Goal: Information Seeking & Learning: Learn about a topic

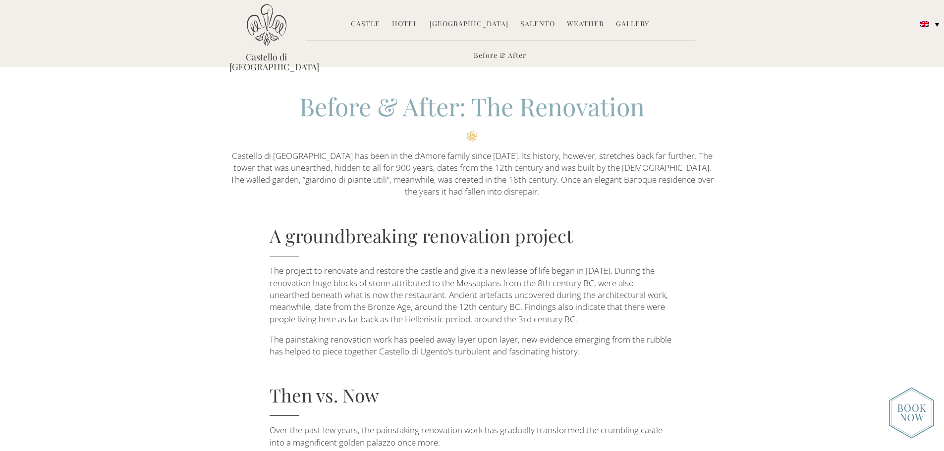
click at [246, 280] on div "A groundbreaking renovation project The project to renovate and restore the cas…" at bounding box center [472, 336] width 501 height 226
click at [786, 228] on div "A groundbreaking renovation project The project to renovate and restore the cas…" at bounding box center [472, 336] width 944 height 226
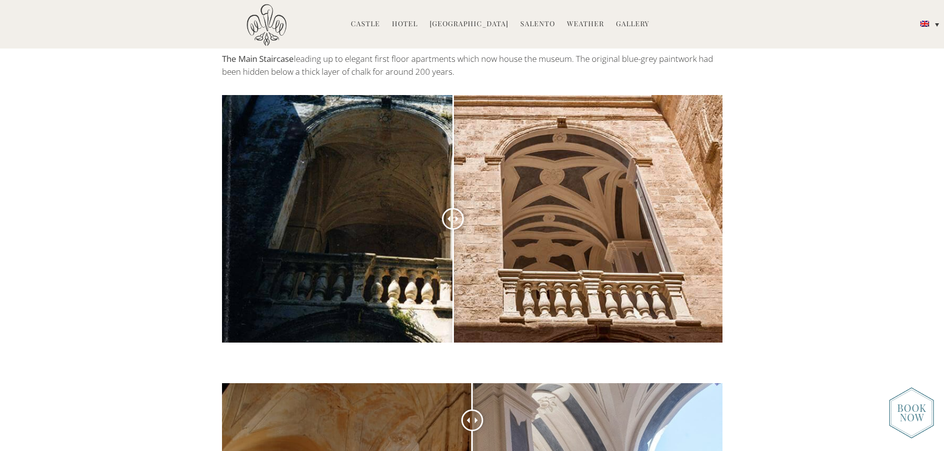
scroll to position [694, 0]
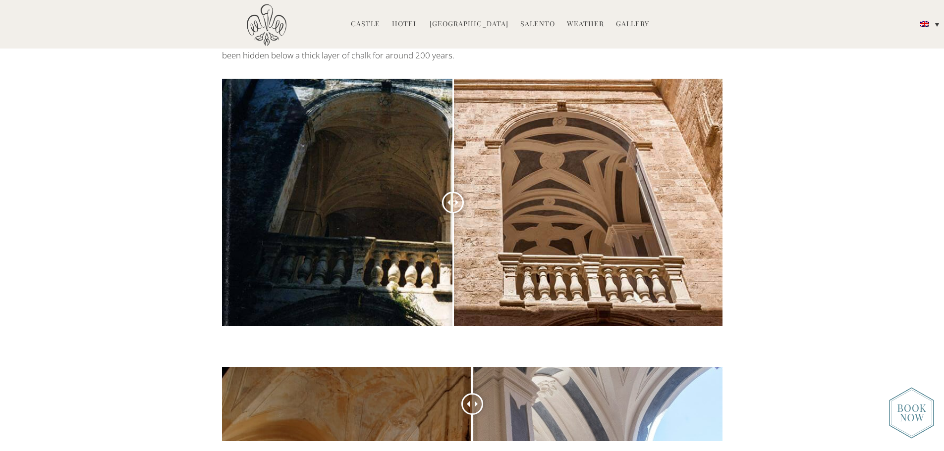
drag, startPoint x: 472, startPoint y: 165, endPoint x: 453, endPoint y: 176, distance: 21.8
click at [453, 192] on div at bounding box center [453, 203] width 22 height 22
click at [168, 168] on div "The Main Staircase leading up to elegant first floor apartments which now house…" at bounding box center [472, 193] width 944 height 314
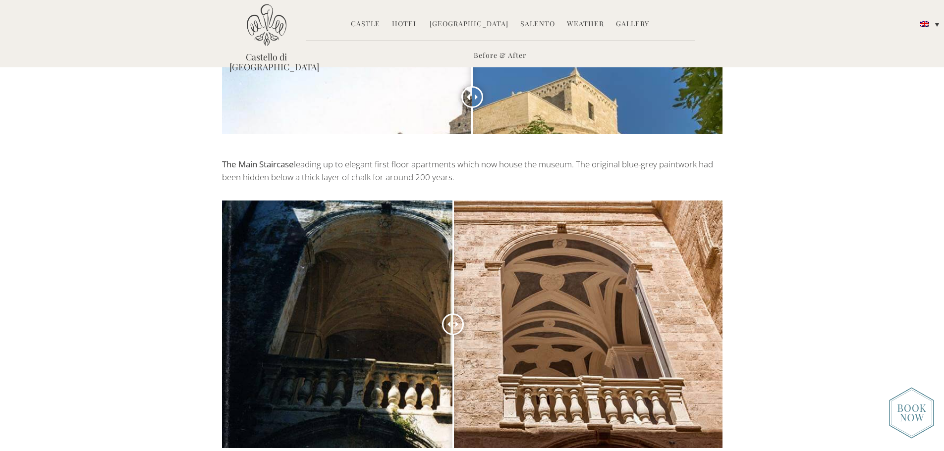
scroll to position [496, 0]
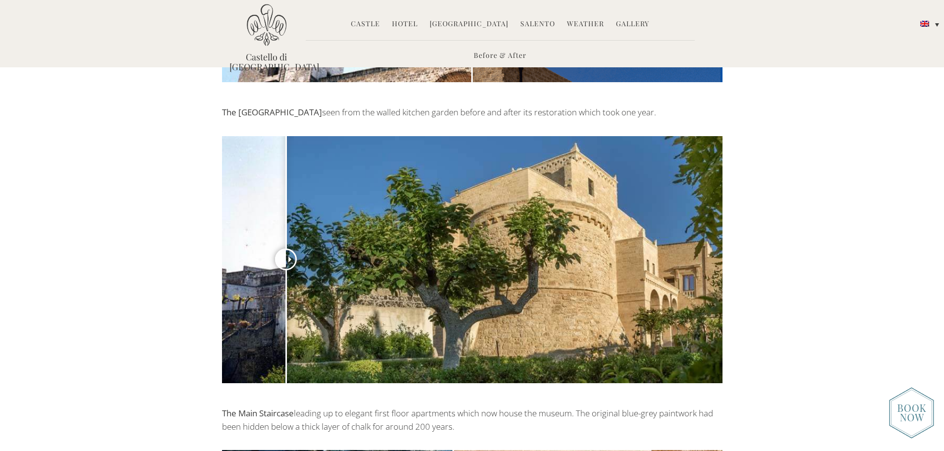
drag, startPoint x: 475, startPoint y: 172, endPoint x: 286, endPoint y: 153, distance: 189.8
click at [286, 249] on div at bounding box center [286, 260] width 22 height 22
click at [148, 150] on div "The Angevin Tower seen from the walled kitchen garden before and after its rest…" at bounding box center [472, 256] width 944 height 301
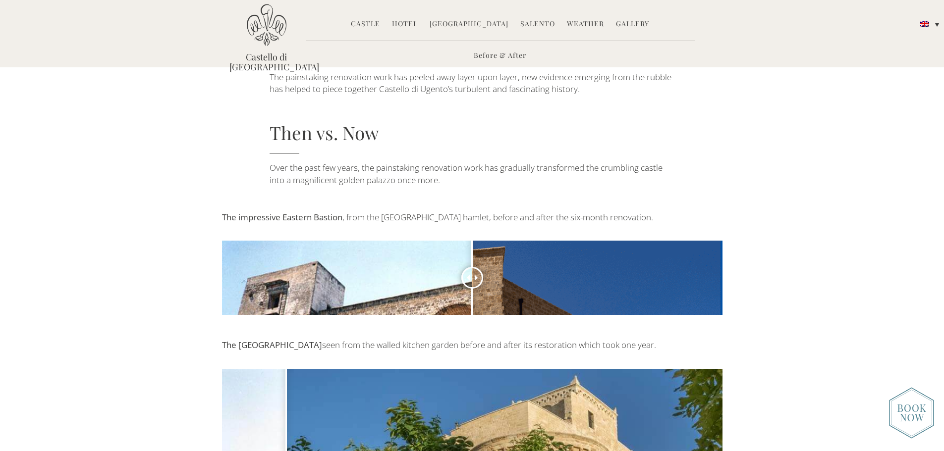
scroll to position [248, 0]
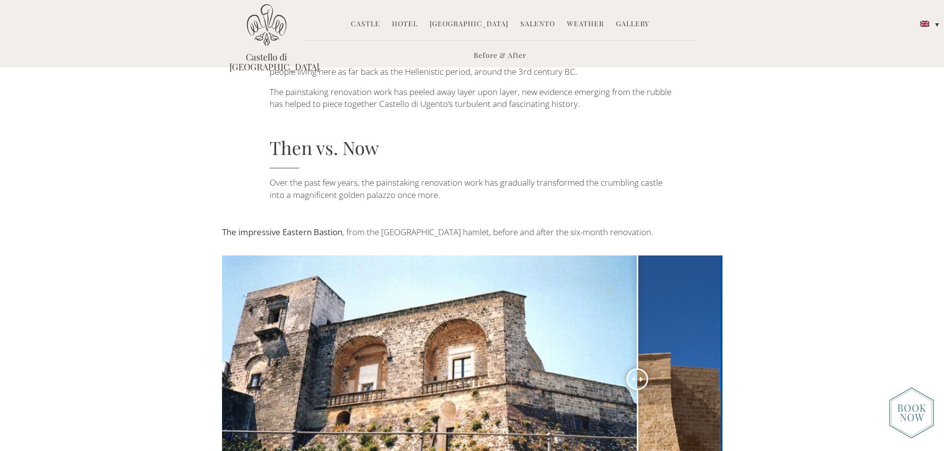
drag, startPoint x: 471, startPoint y: 293, endPoint x: 637, endPoint y: 280, distance: 166.5
click at [637, 369] on div at bounding box center [637, 380] width 22 height 22
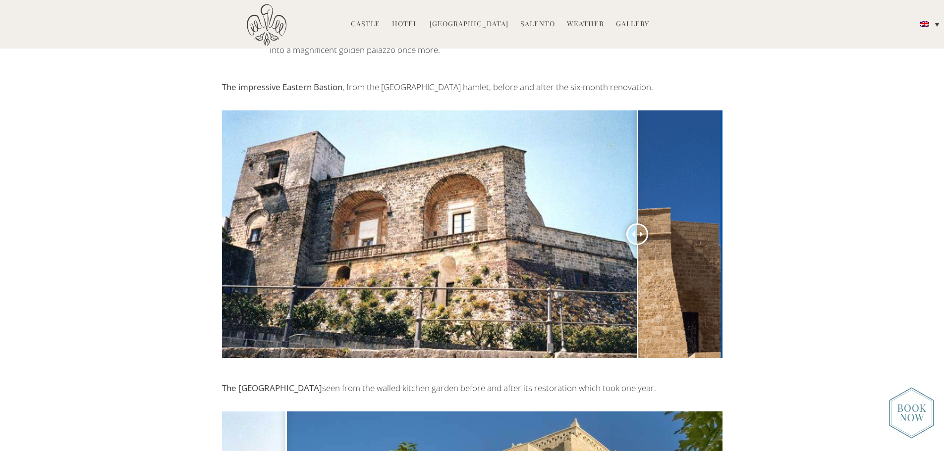
scroll to position [446, 0]
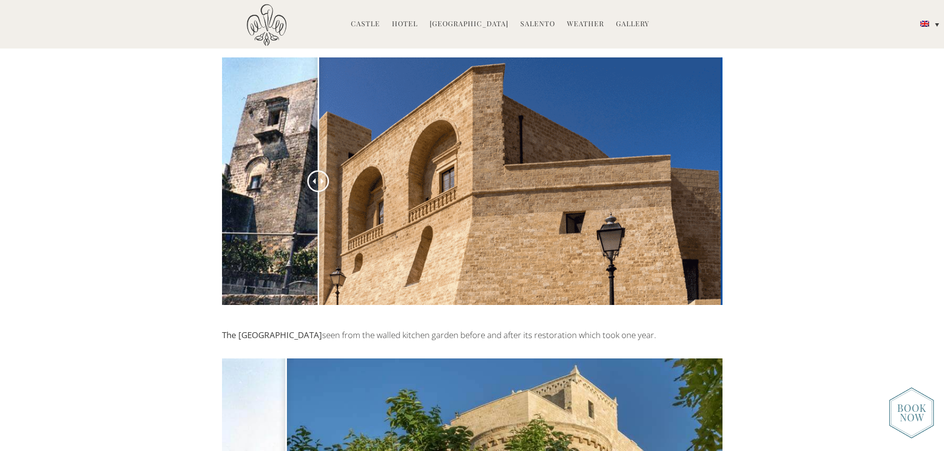
drag, startPoint x: 632, startPoint y: 179, endPoint x: 318, endPoint y: 161, distance: 314.7
click at [318, 170] on div at bounding box center [318, 181] width 22 height 22
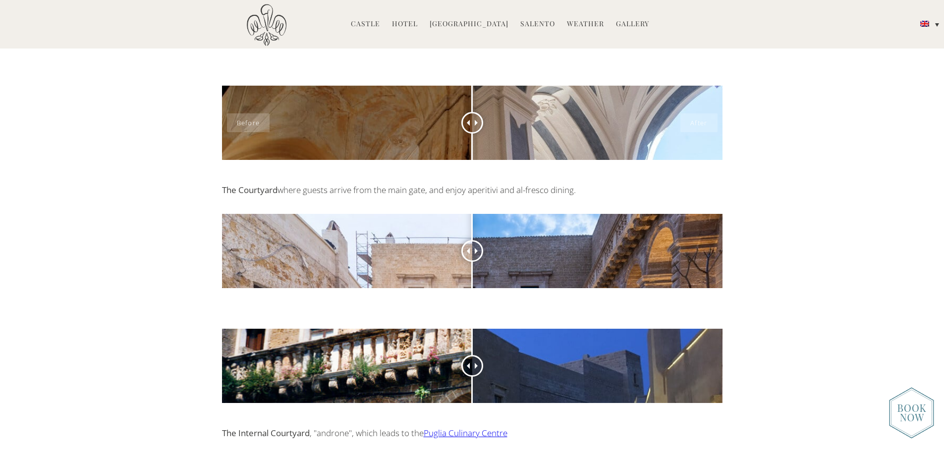
scroll to position [1338, 0]
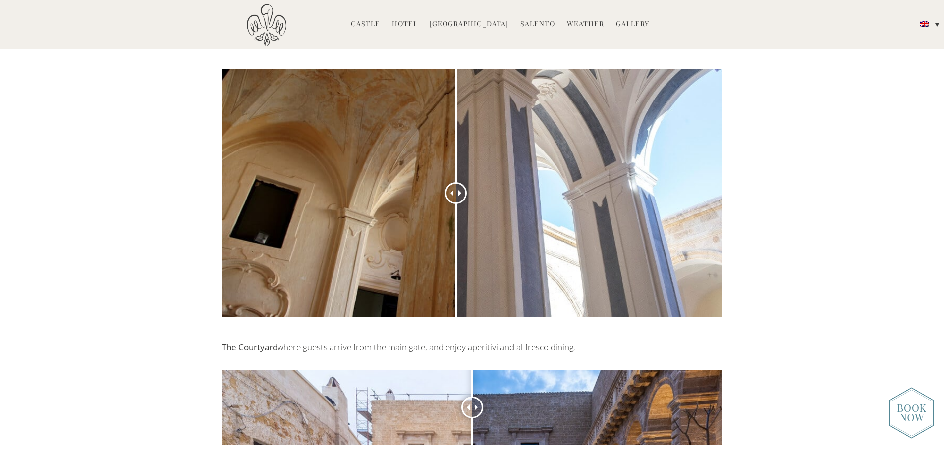
drag, startPoint x: 475, startPoint y: 105, endPoint x: 456, endPoint y: 98, distance: 20.1
click at [456, 182] on div at bounding box center [456, 193] width 22 height 22
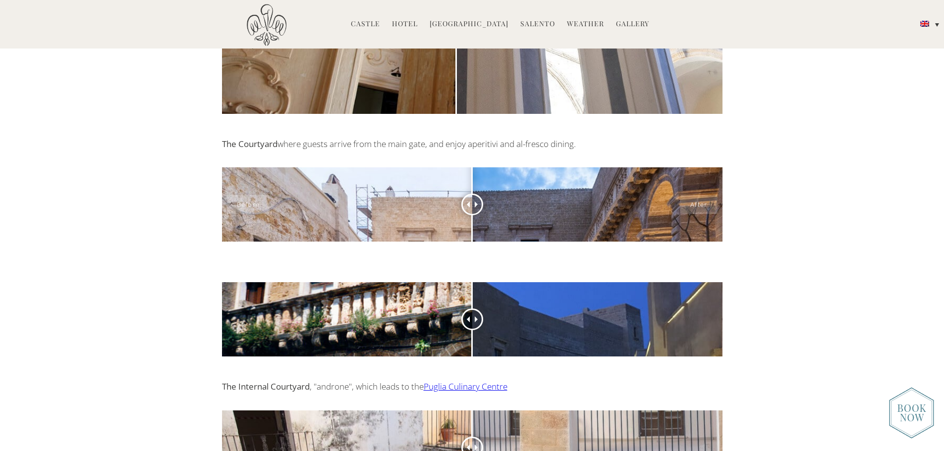
scroll to position [1635, 0]
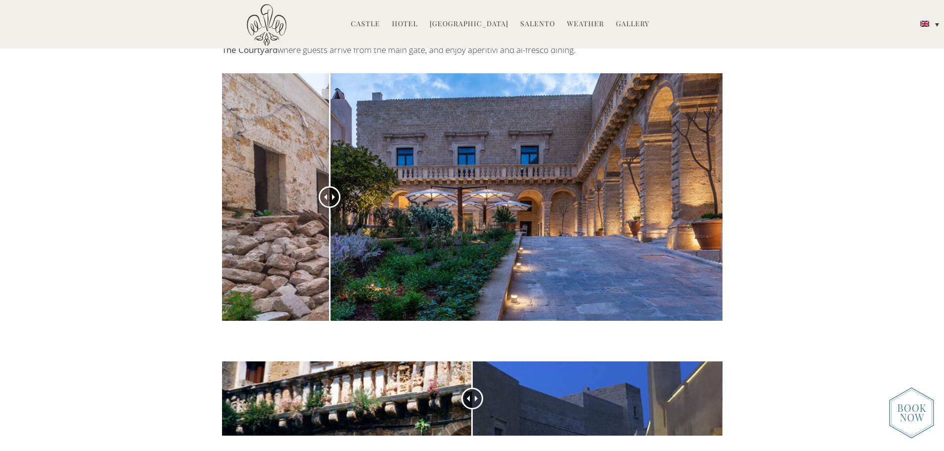
drag, startPoint x: 473, startPoint y: 112, endPoint x: 291, endPoint y: 112, distance: 181.9
click at [319, 186] on div at bounding box center [330, 197] width 22 height 22
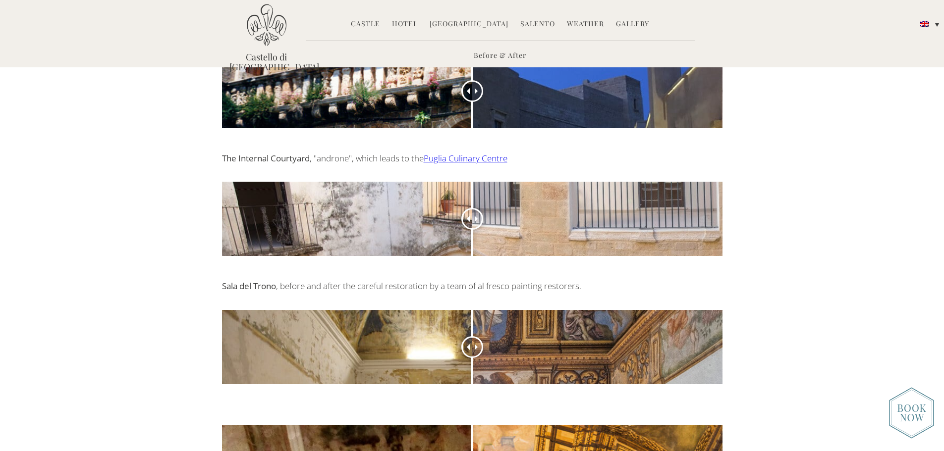
scroll to position [1834, 0]
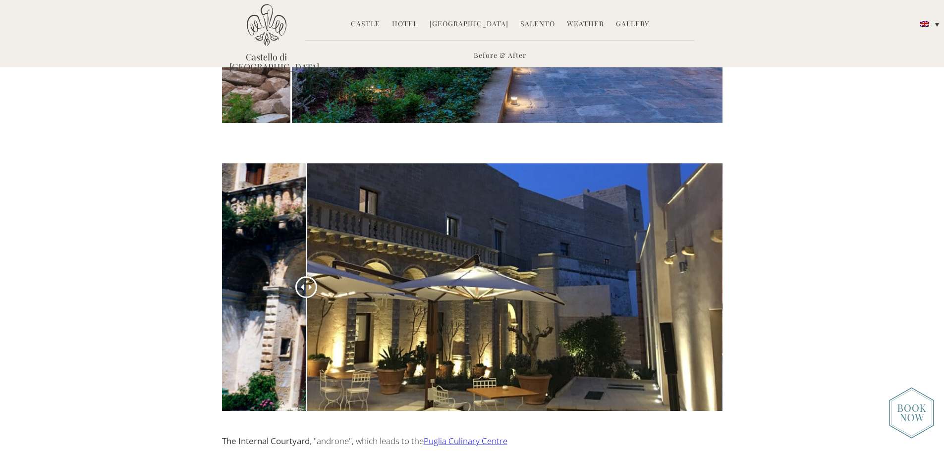
drag, startPoint x: 476, startPoint y: 199, endPoint x: 306, endPoint y: 152, distance: 176.5
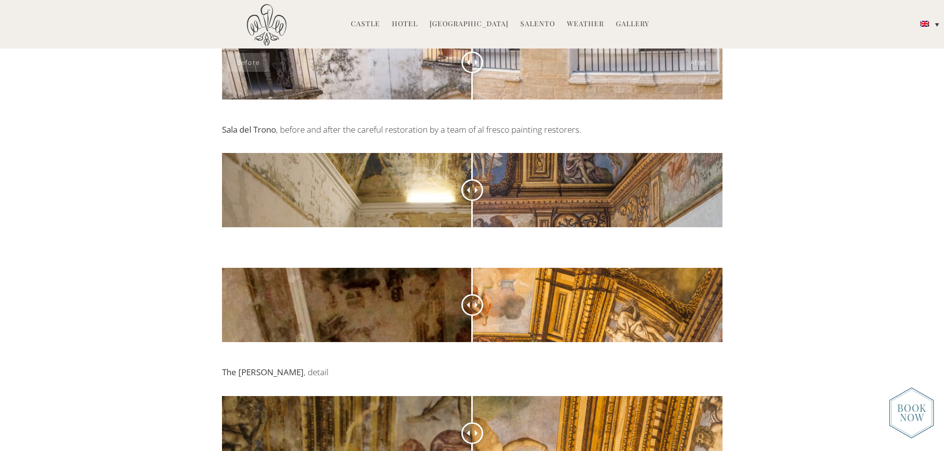
scroll to position [2280, 0]
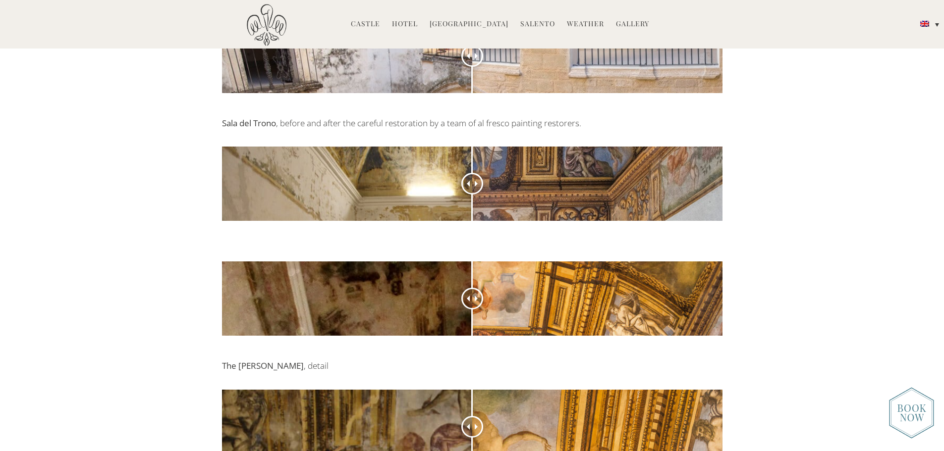
drag, startPoint x: 469, startPoint y: 57, endPoint x: 552, endPoint y: 62, distance: 82.4
click at [552, 62] on ul "Before & After" at bounding box center [500, 53] width 389 height 27
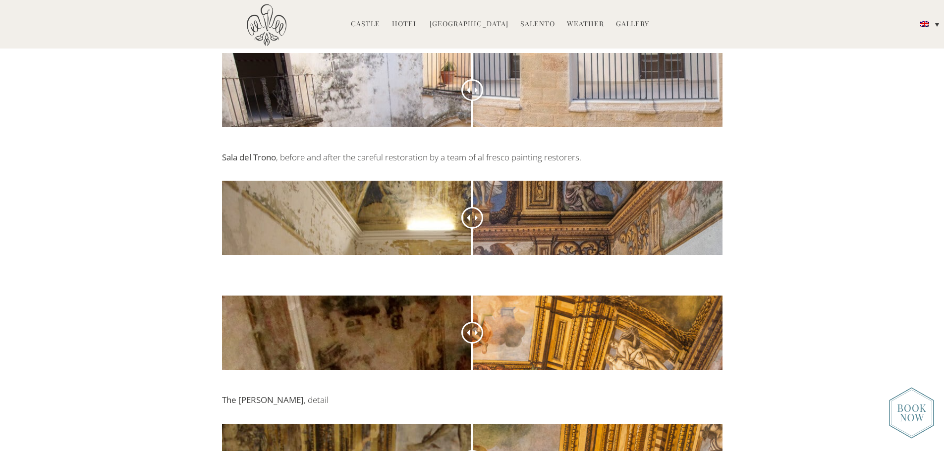
scroll to position [2181, 0]
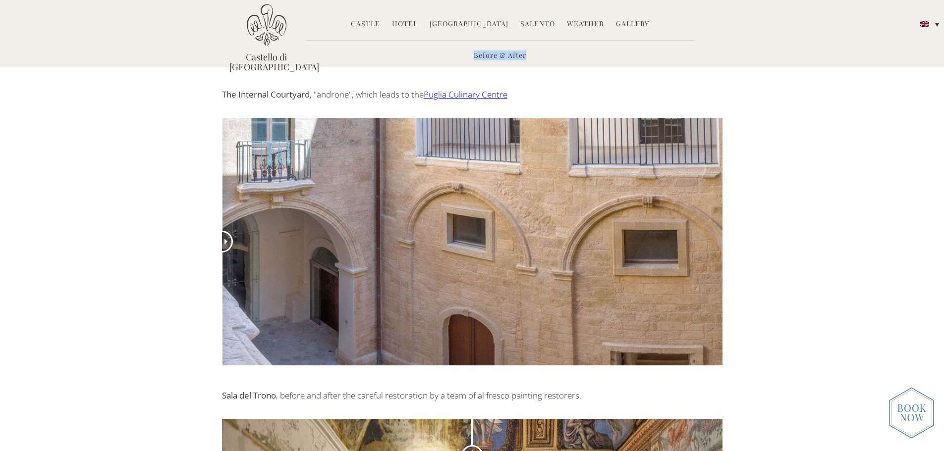
drag, startPoint x: 471, startPoint y: 160, endPoint x: 200, endPoint y: 147, distance: 270.9
click at [200, 147] on div "The Internal Courtyard , "androne", which leads to the [GEOGRAPHIC_DATA]" at bounding box center [472, 238] width 944 height 301
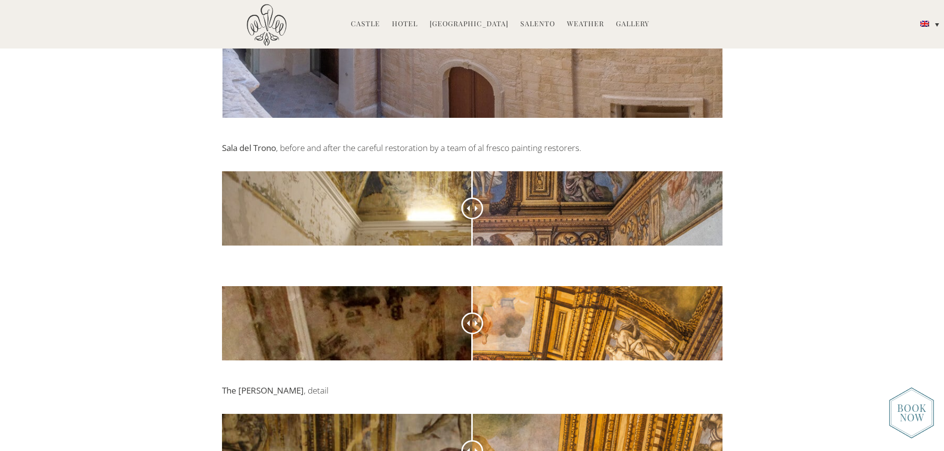
scroll to position [2478, 0]
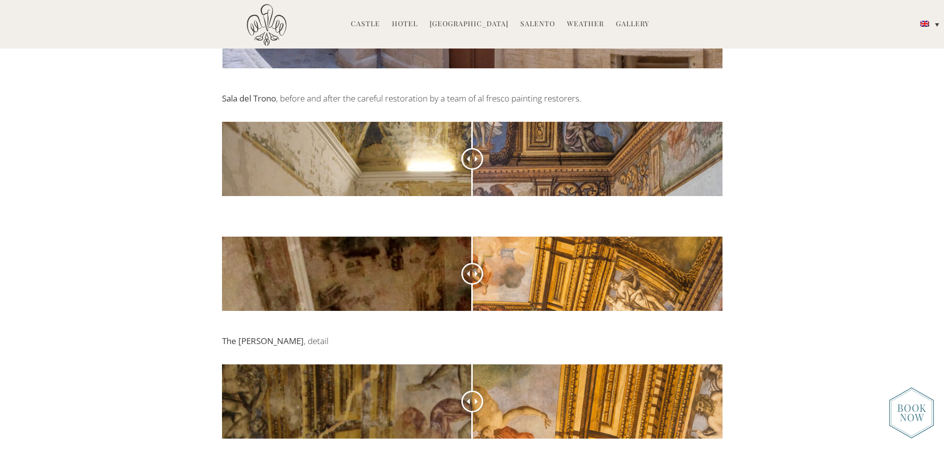
drag, startPoint x: 479, startPoint y: 212, endPoint x: 454, endPoint y: 211, distance: 24.3
click at [454, 211] on div "Sala del Trono , before and after the careful restoration by a team of al fresc…" at bounding box center [472, 156] width 515 height 128
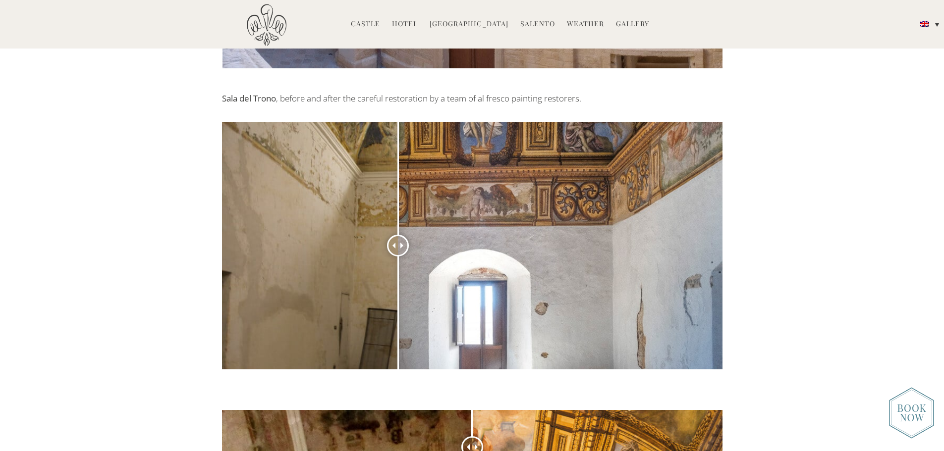
drag, startPoint x: 467, startPoint y: 157, endPoint x: 398, endPoint y: 164, distance: 69.3
click at [398, 235] on div at bounding box center [398, 246] width 22 height 22
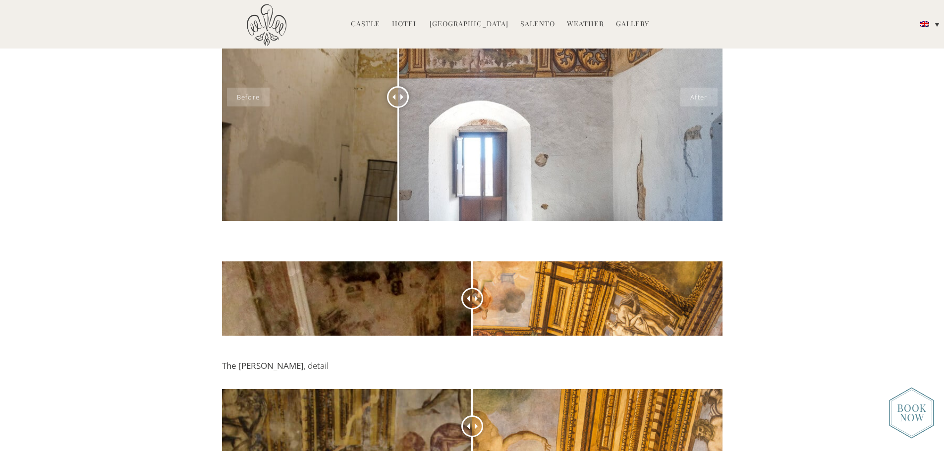
scroll to position [2676, 0]
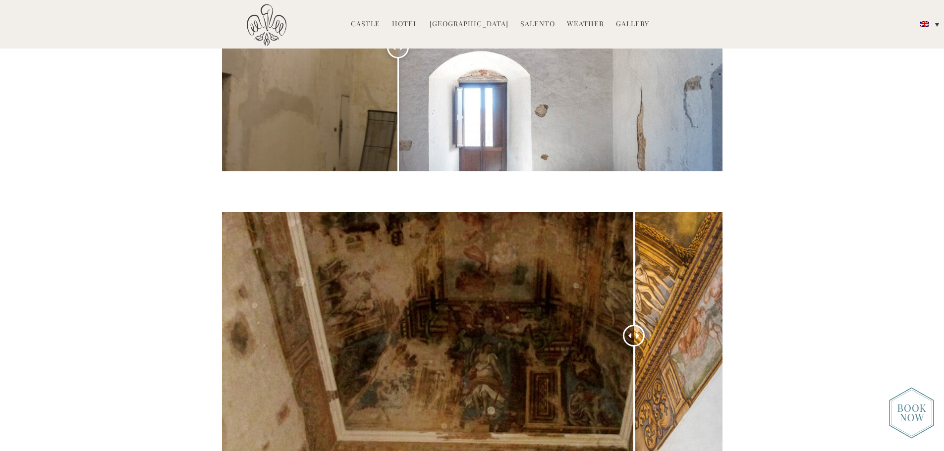
drag, startPoint x: 470, startPoint y: 250, endPoint x: 636, endPoint y: 263, distance: 166.5
click at [636, 325] on div at bounding box center [634, 336] width 22 height 22
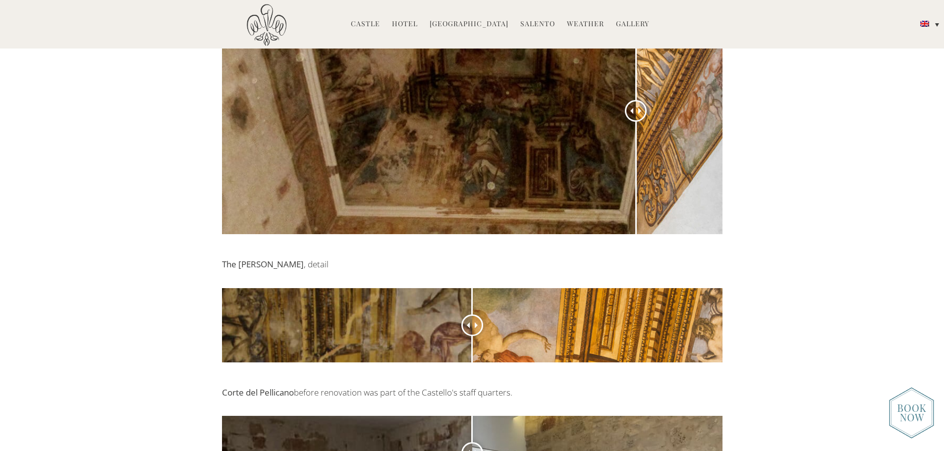
scroll to position [2924, 0]
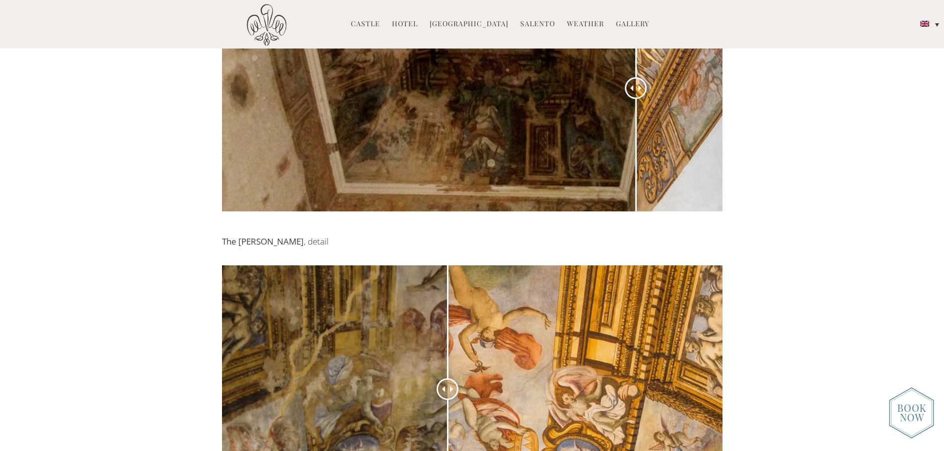
drag, startPoint x: 475, startPoint y: 305, endPoint x: 459, endPoint y: 300, distance: 16.6
click at [458, 379] on div at bounding box center [448, 390] width 22 height 22
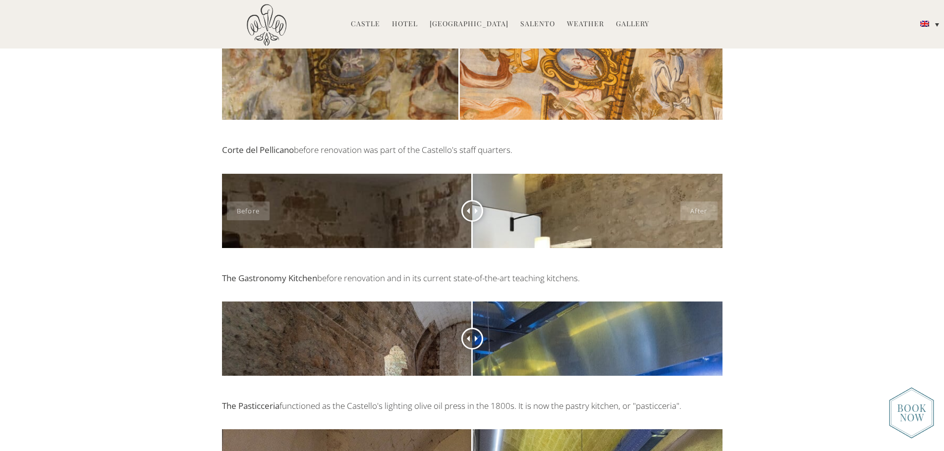
scroll to position [3320, 0]
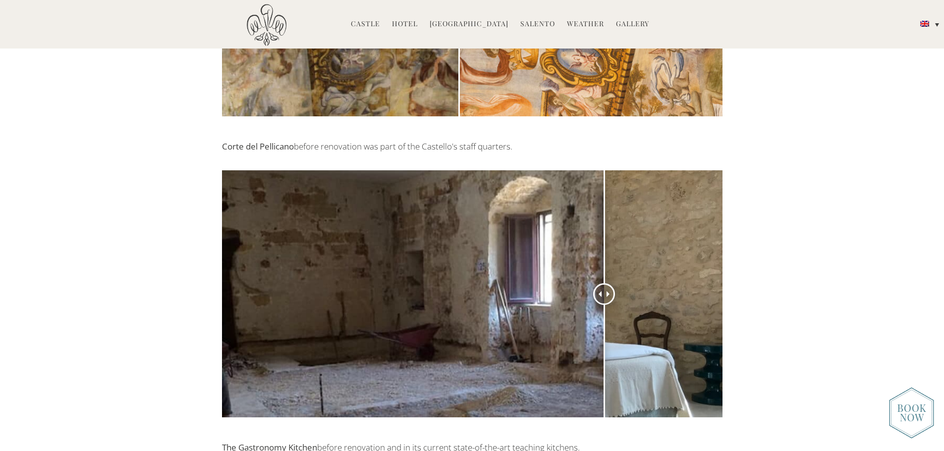
drag, startPoint x: 478, startPoint y: 209, endPoint x: 650, endPoint y: 224, distance: 172.1
click at [615, 283] on div at bounding box center [604, 294] width 22 height 22
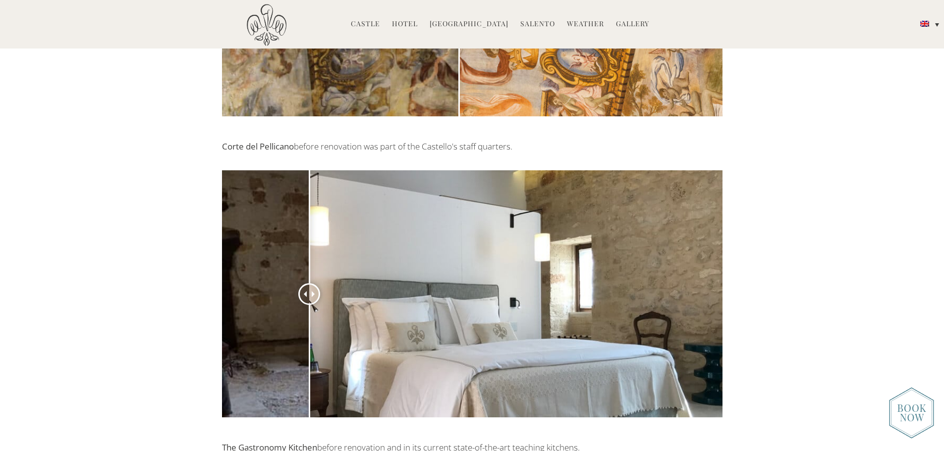
drag, startPoint x: 532, startPoint y: 227, endPoint x: 309, endPoint y: 208, distance: 223.8
click at [309, 283] on div at bounding box center [309, 294] width 22 height 22
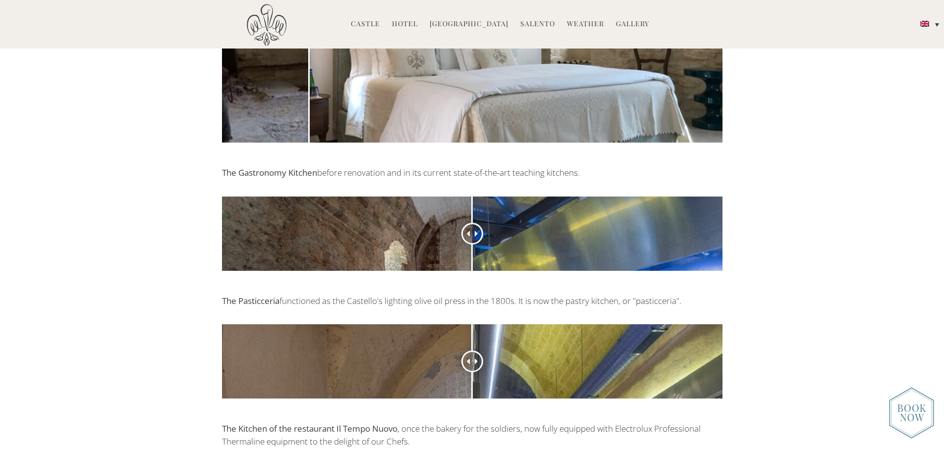
scroll to position [3618, 0]
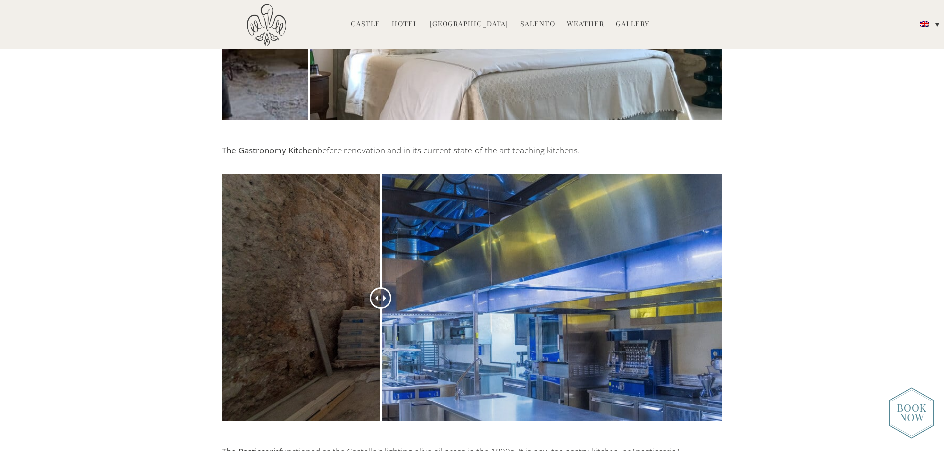
drag, startPoint x: 470, startPoint y: 213, endPoint x: 381, endPoint y: 216, distance: 89.7
click at [381, 287] on div at bounding box center [381, 298] width 22 height 22
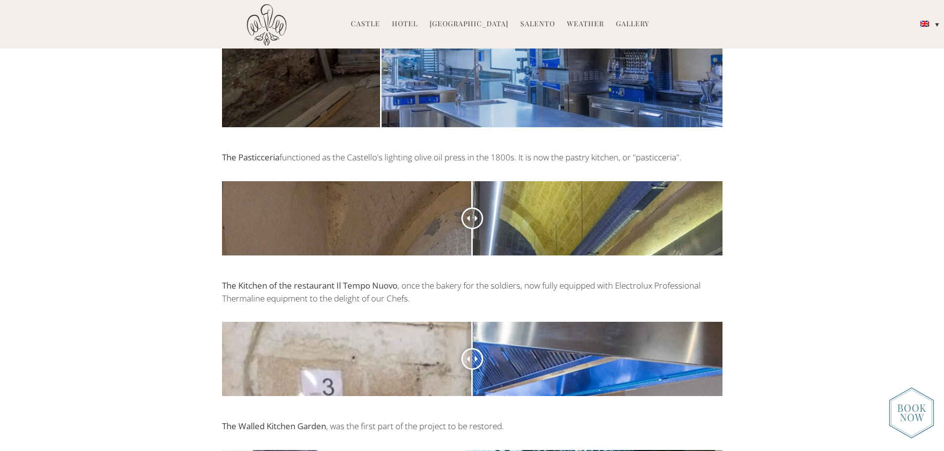
scroll to position [3915, 0]
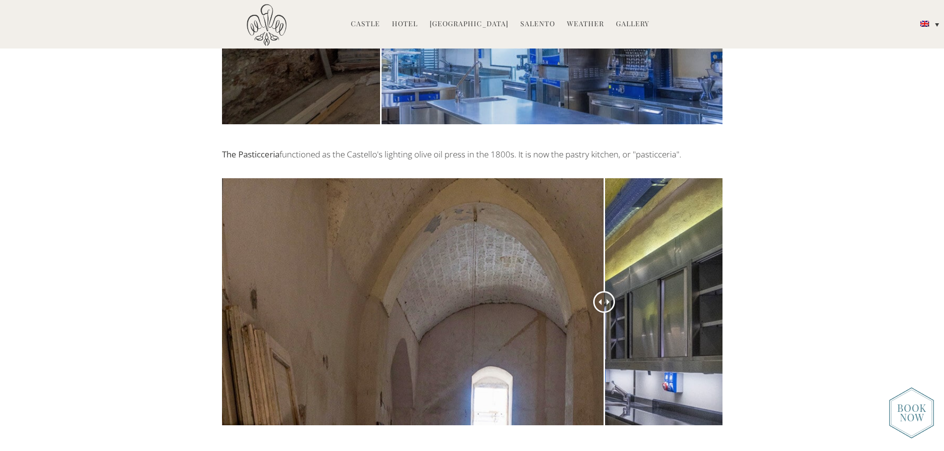
drag, startPoint x: 469, startPoint y: 218, endPoint x: 648, endPoint y: 258, distance: 183.2
click at [615, 291] on div at bounding box center [604, 302] width 22 height 22
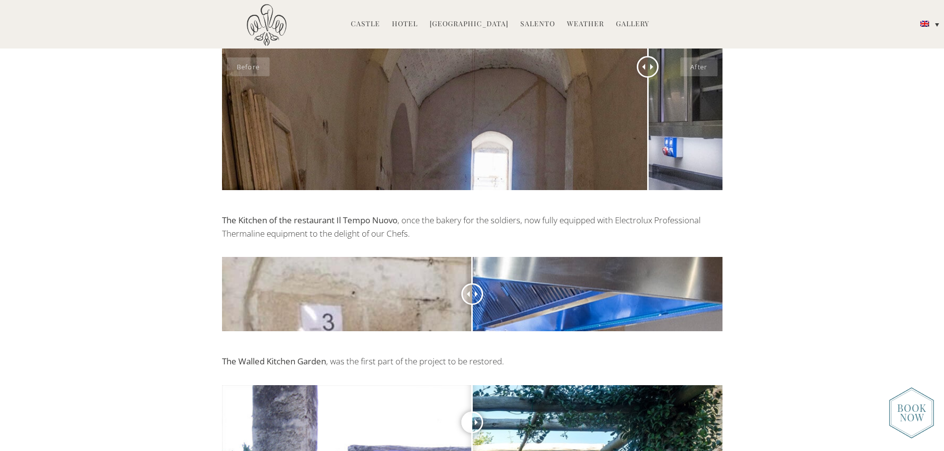
scroll to position [4163, 0]
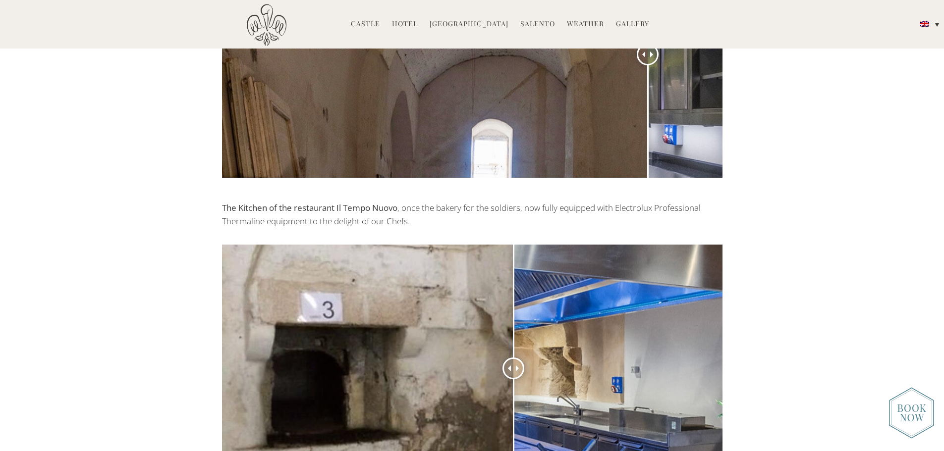
drag, startPoint x: 476, startPoint y: 281, endPoint x: 529, endPoint y: 283, distance: 53.0
click at [524, 358] on div at bounding box center [514, 369] width 22 height 22
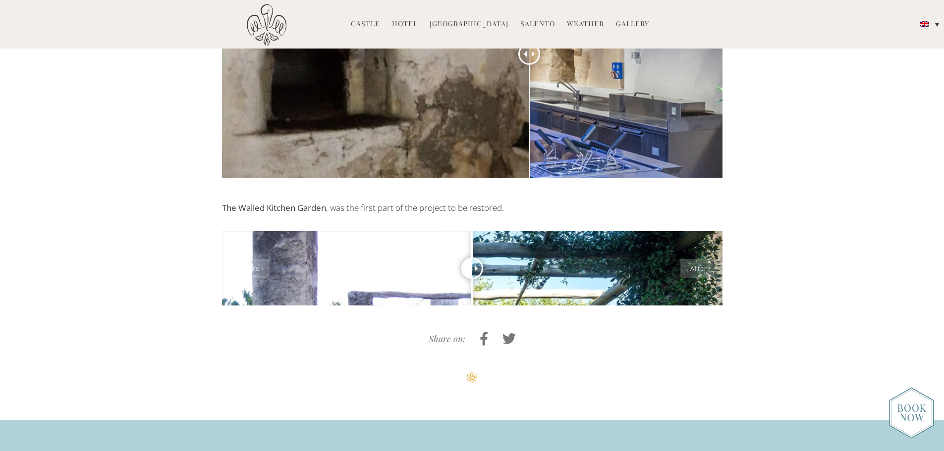
scroll to position [4510, 0]
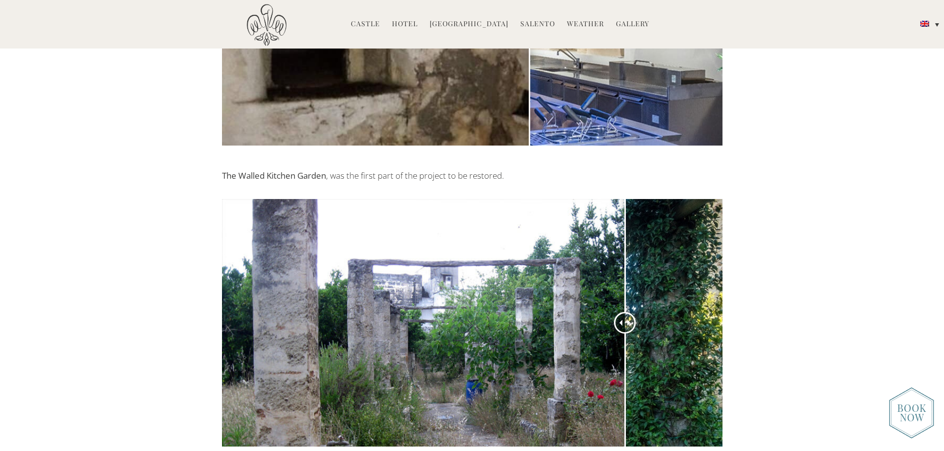
drag, startPoint x: 469, startPoint y: 232, endPoint x: 698, endPoint y: 260, distance: 230.6
click at [636, 312] on div at bounding box center [625, 323] width 22 height 22
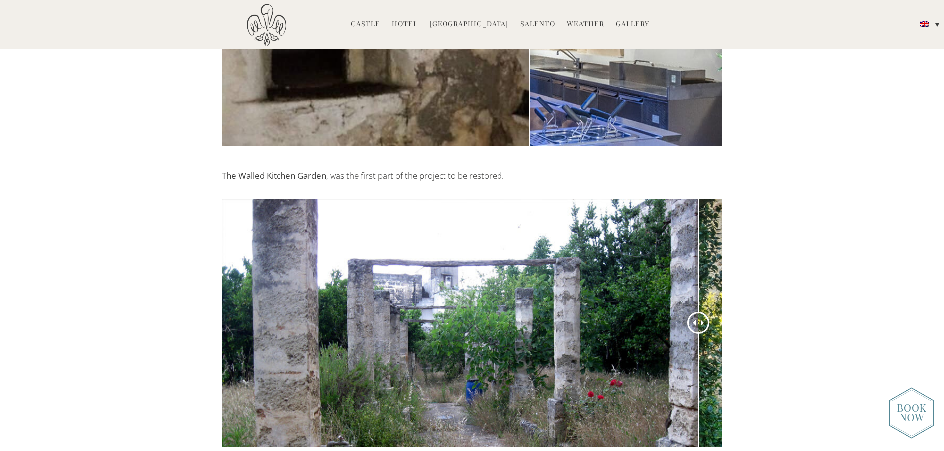
click at [824, 239] on div "The Walled Kitchen Garden , was the first part of the project to be restored." at bounding box center [472, 319] width 944 height 301
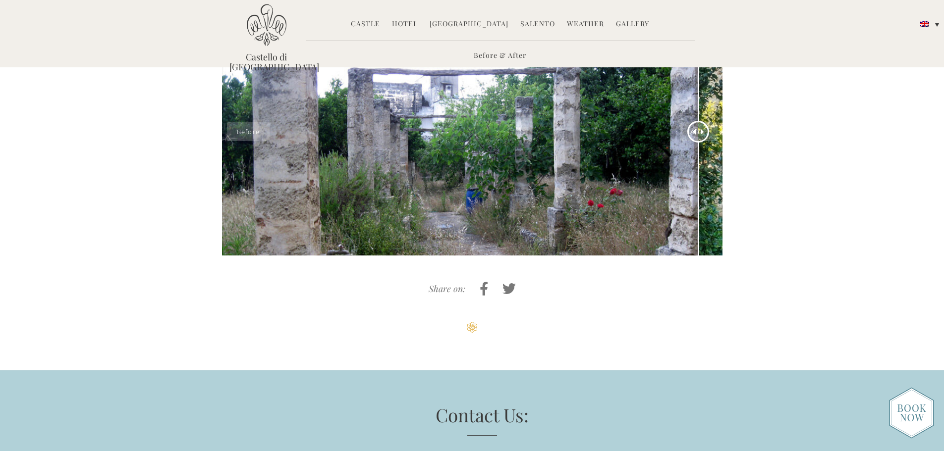
scroll to position [4701, 0]
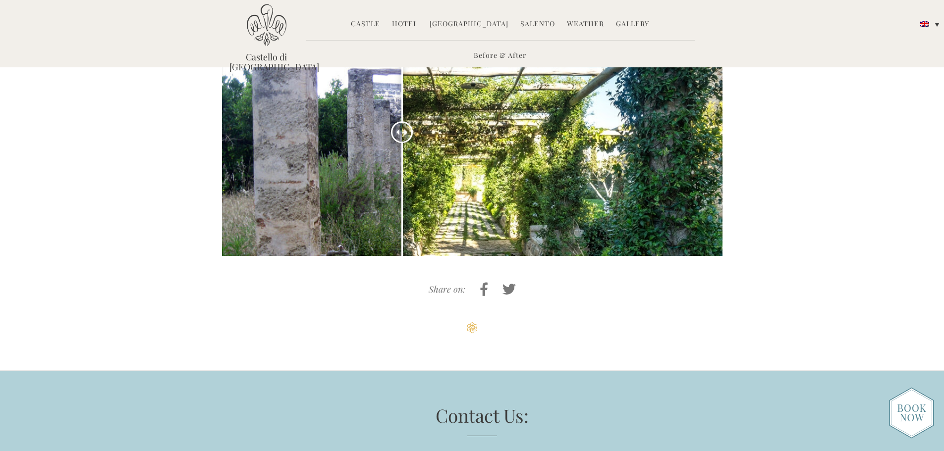
drag, startPoint x: 696, startPoint y: 129, endPoint x: 400, endPoint y: 165, distance: 297.5
click at [400, 143] on div at bounding box center [402, 132] width 22 height 22
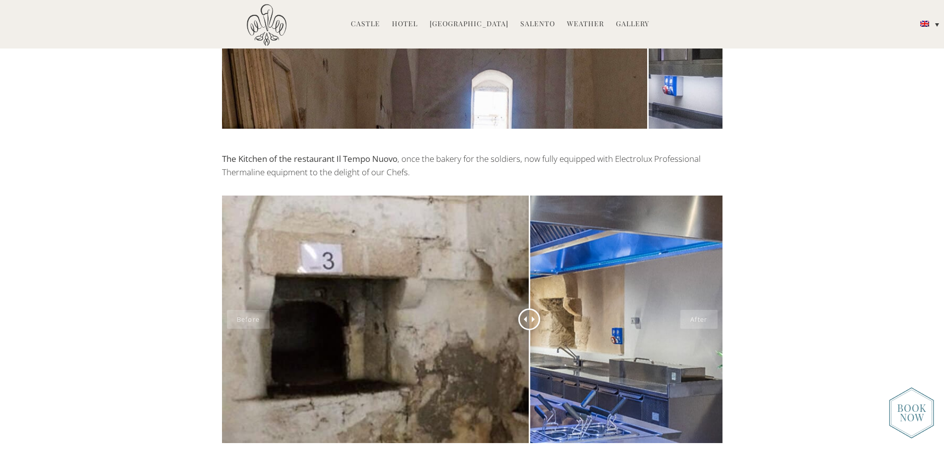
scroll to position [4213, 0]
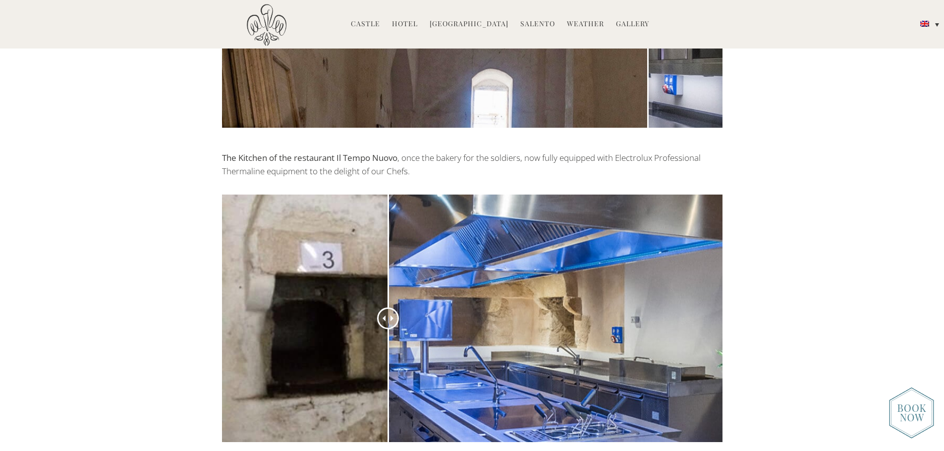
drag, startPoint x: 527, startPoint y: 315, endPoint x: 402, endPoint y: 289, distance: 128.1
click at [399, 308] on div at bounding box center [388, 319] width 22 height 22
